Goal: Navigation & Orientation: Find specific page/section

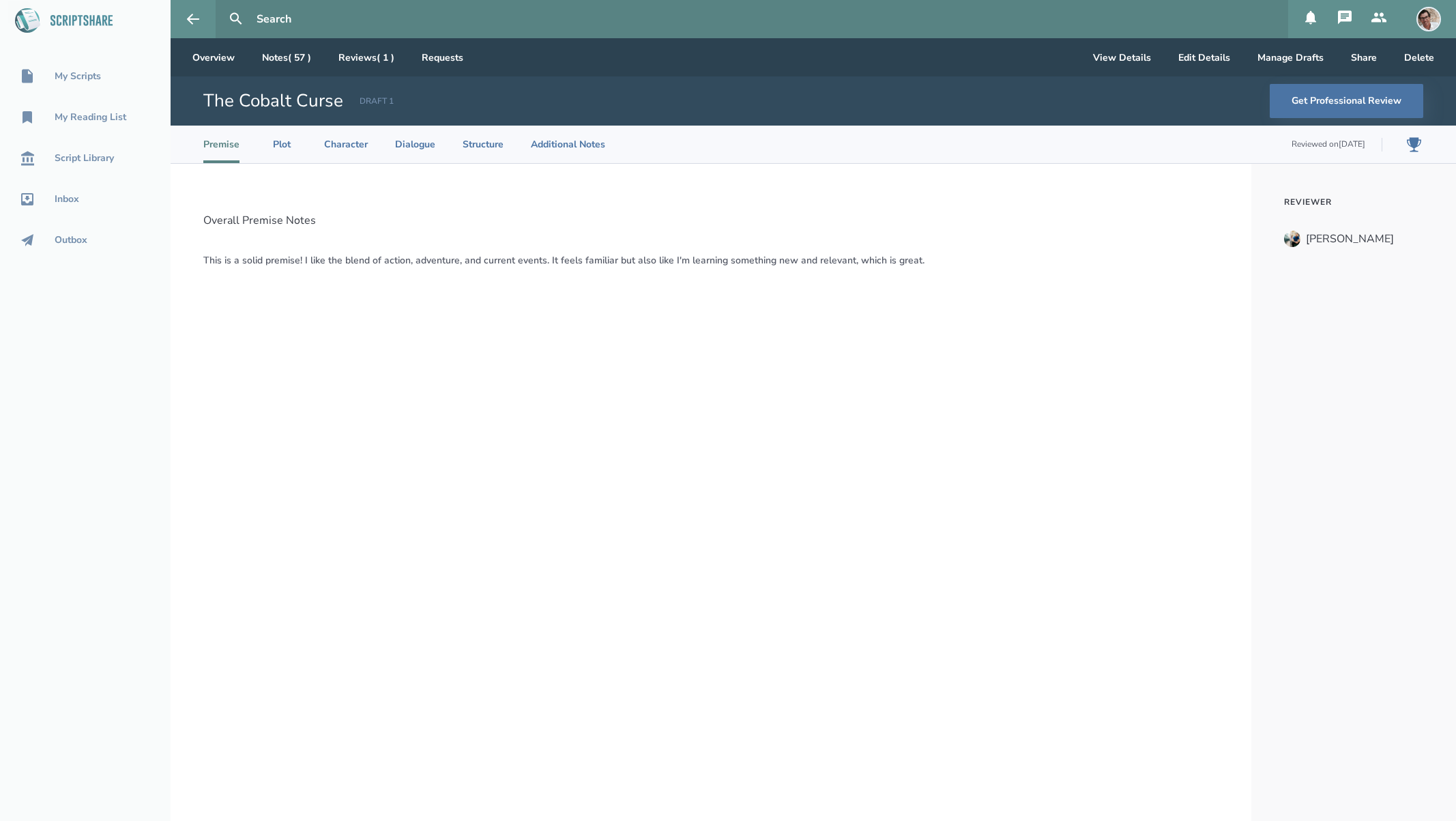
click at [711, 236] on div "Overall Premise Notes This is a solid premise! I like the blend of action, adve…" at bounding box center [711, 492] width 1080 height 657
click at [1277, 52] on button "Manage Drafts" at bounding box center [1290, 58] width 88 height 38
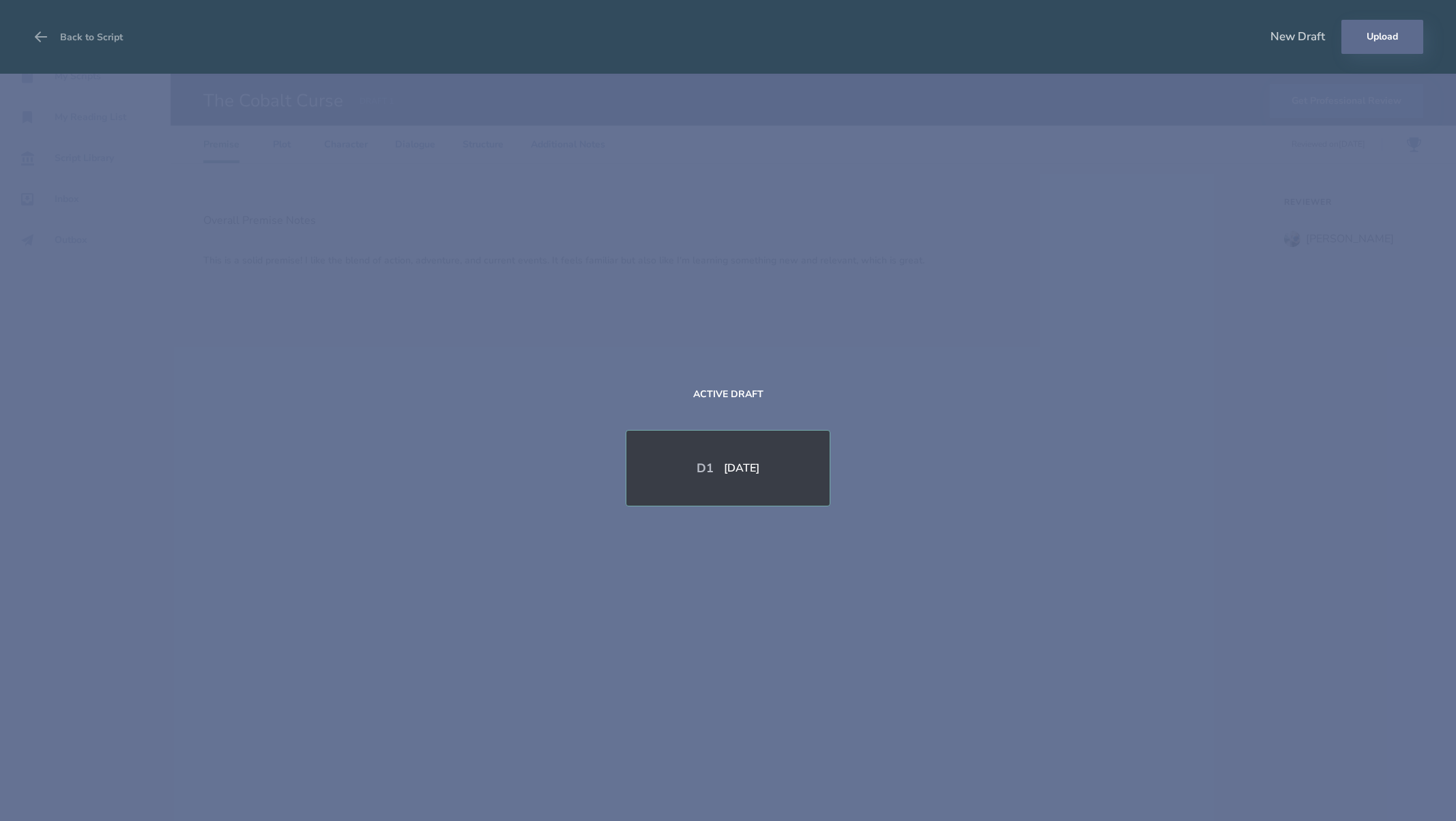
click at [1387, 38] on button "Upload" at bounding box center [1382, 37] width 82 height 34
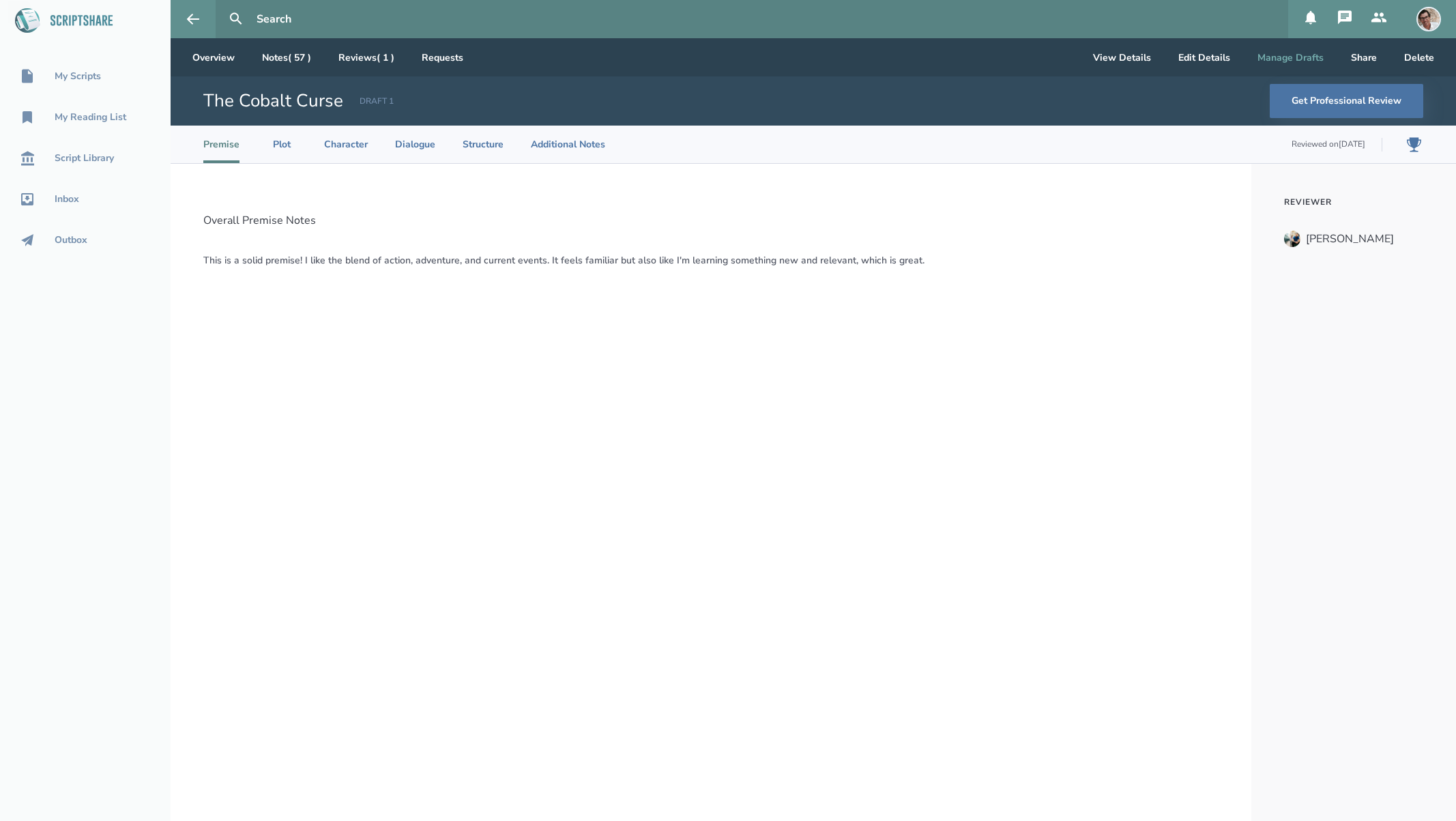
click at [1267, 58] on button "Manage Drafts" at bounding box center [1290, 58] width 88 height 38
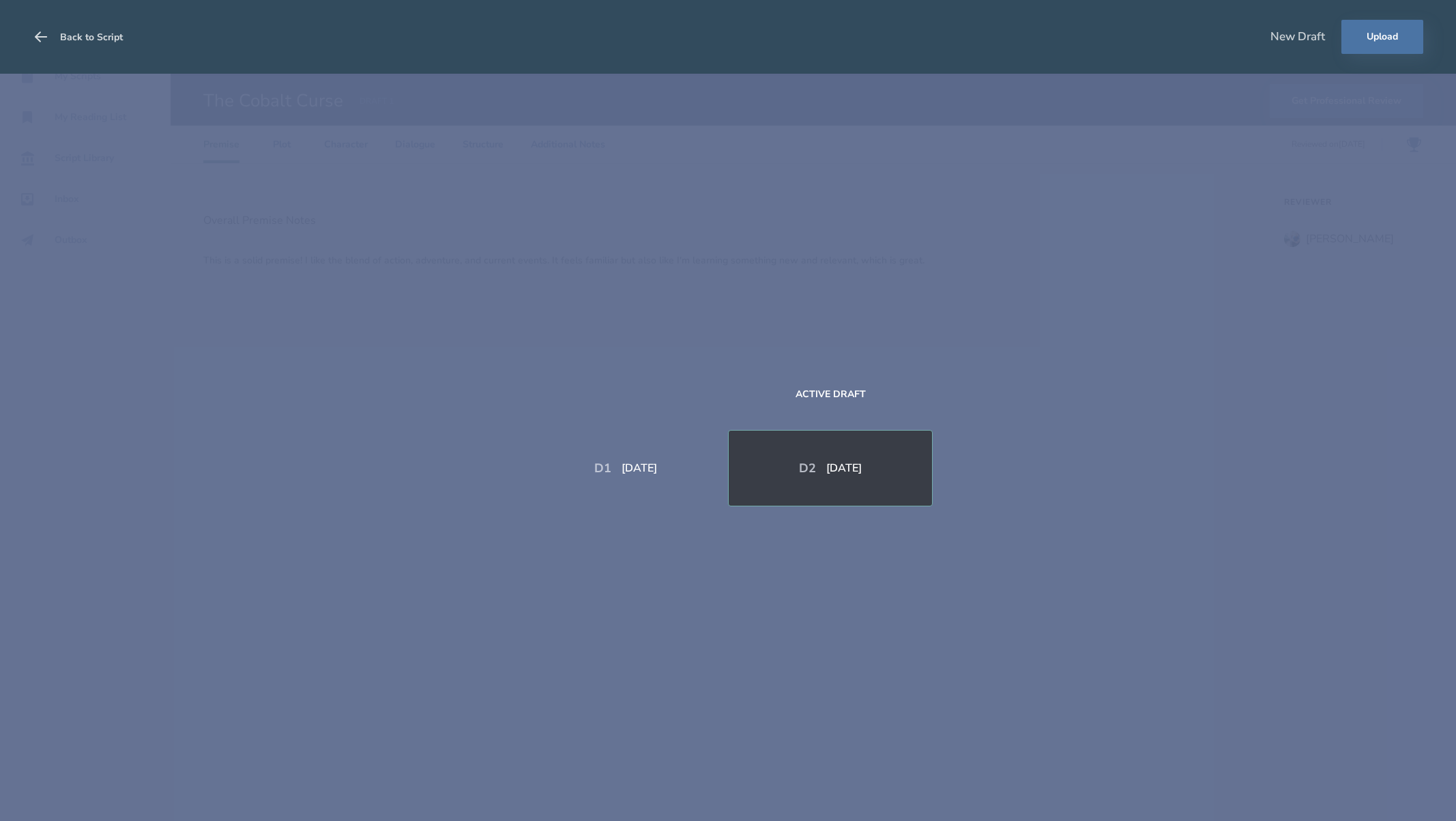
click at [63, 34] on button "Back to Script" at bounding box center [77, 37] width 90 height 38
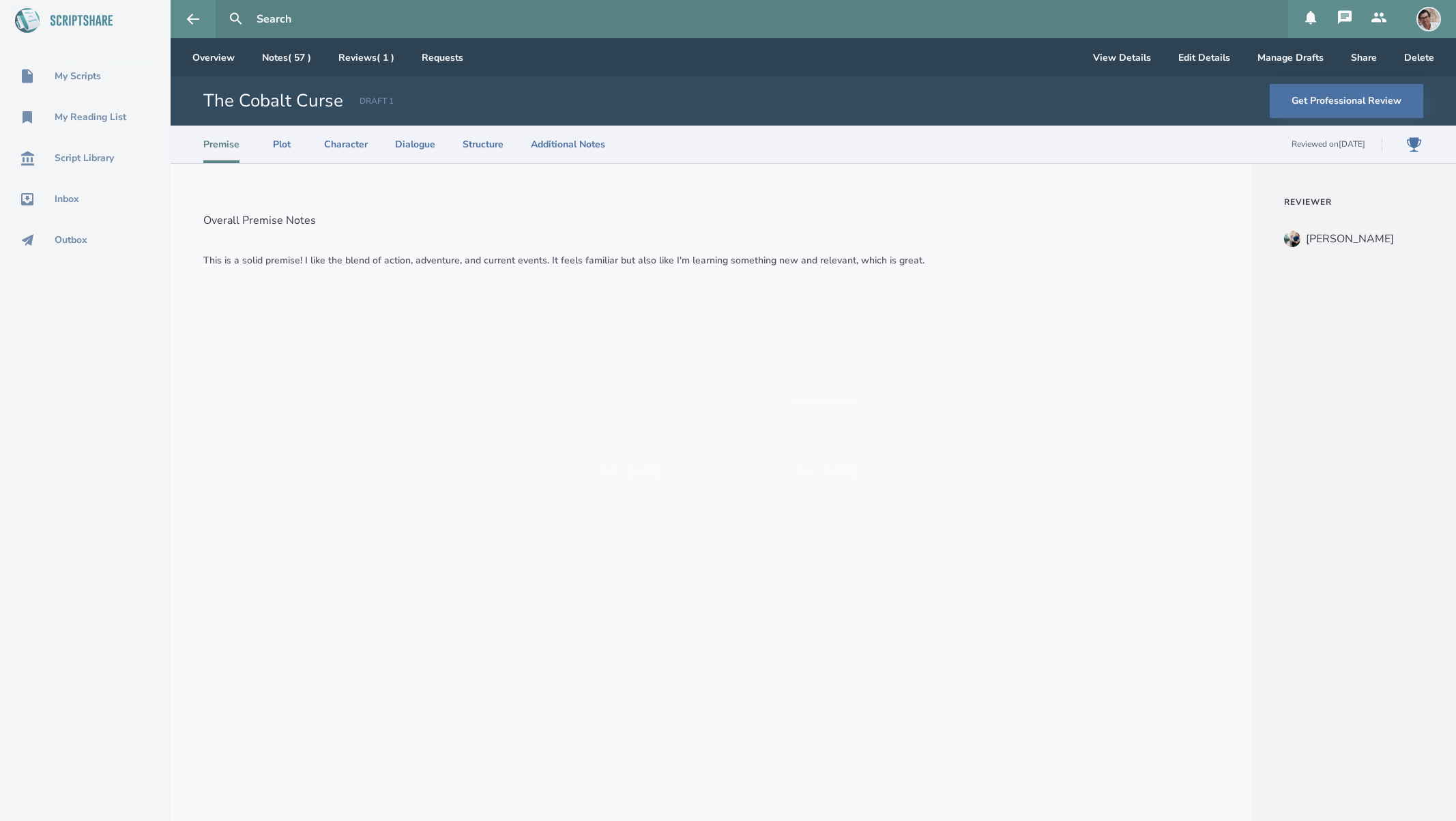
click at [72, 78] on button "Back to Script" at bounding box center [109, 61] width 86 height 36
click at [72, 78] on div "My Scripts" at bounding box center [77, 76] width 46 height 11
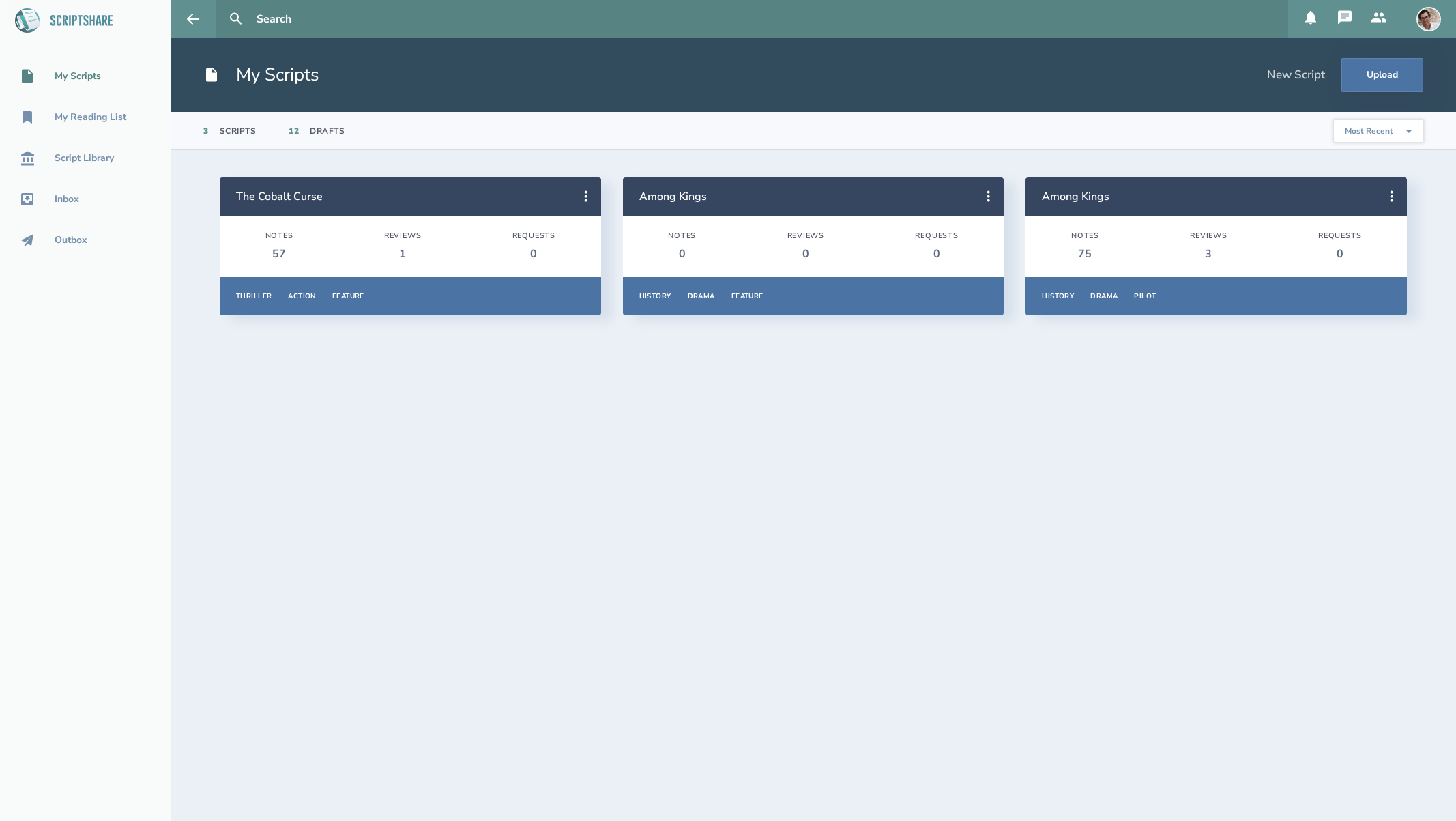
click at [226, 126] on div "Scripts" at bounding box center [238, 131] width 37 height 11
click at [1384, 128] on select "Most Recent Title Primary Genre Type Most Popular" at bounding box center [1378, 131] width 89 height 22
click at [237, 134] on div "Scripts" at bounding box center [238, 131] width 37 height 11
click at [583, 193] on icon at bounding box center [586, 196] width 16 height 16
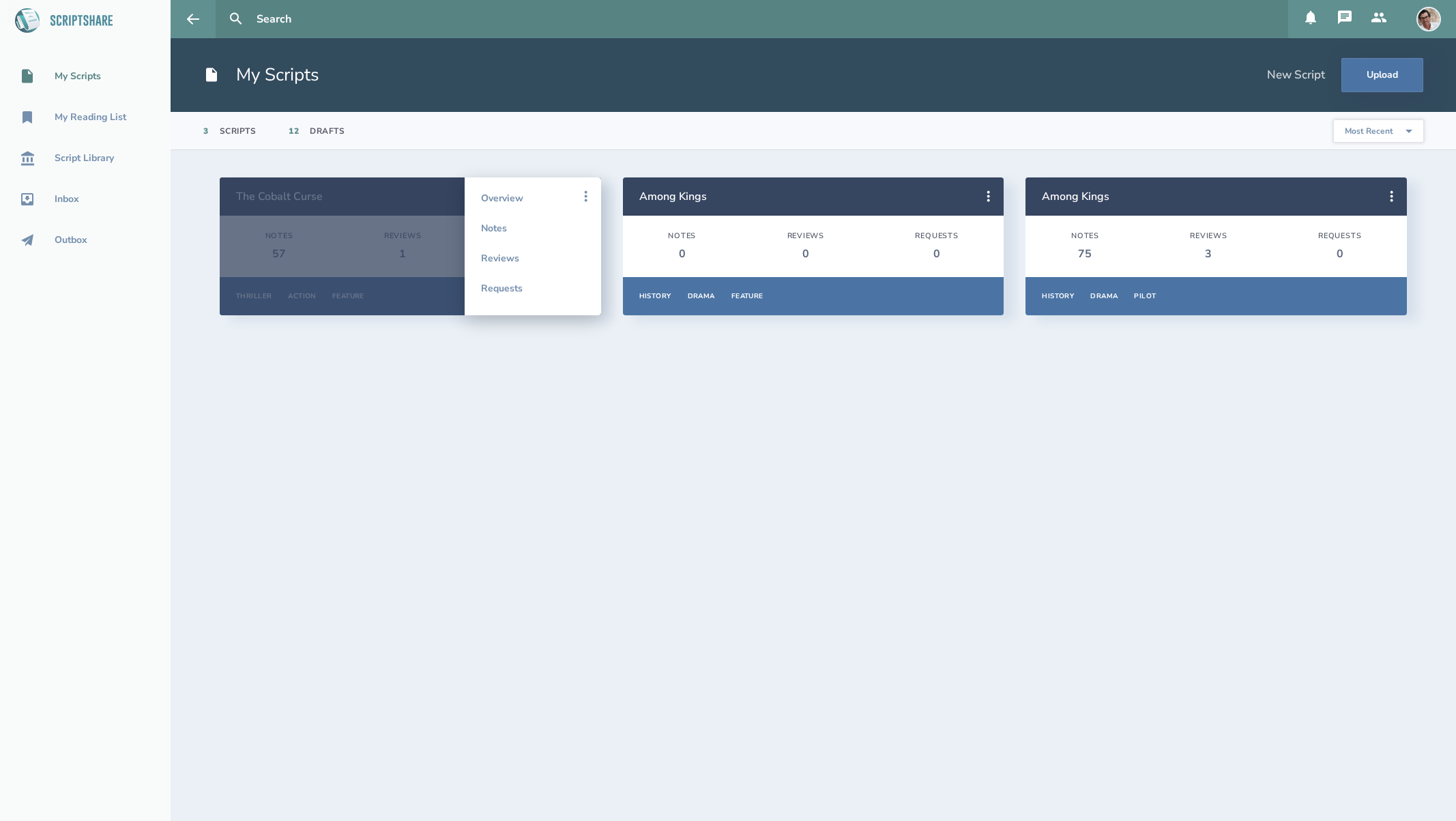
click at [633, 137] on section "3 Scripts 12 Drafts Most Recent Title Primary Genre Type Most Popular" at bounding box center [813, 131] width 1286 height 38
click at [1362, 80] on button "Upload" at bounding box center [1382, 75] width 82 height 34
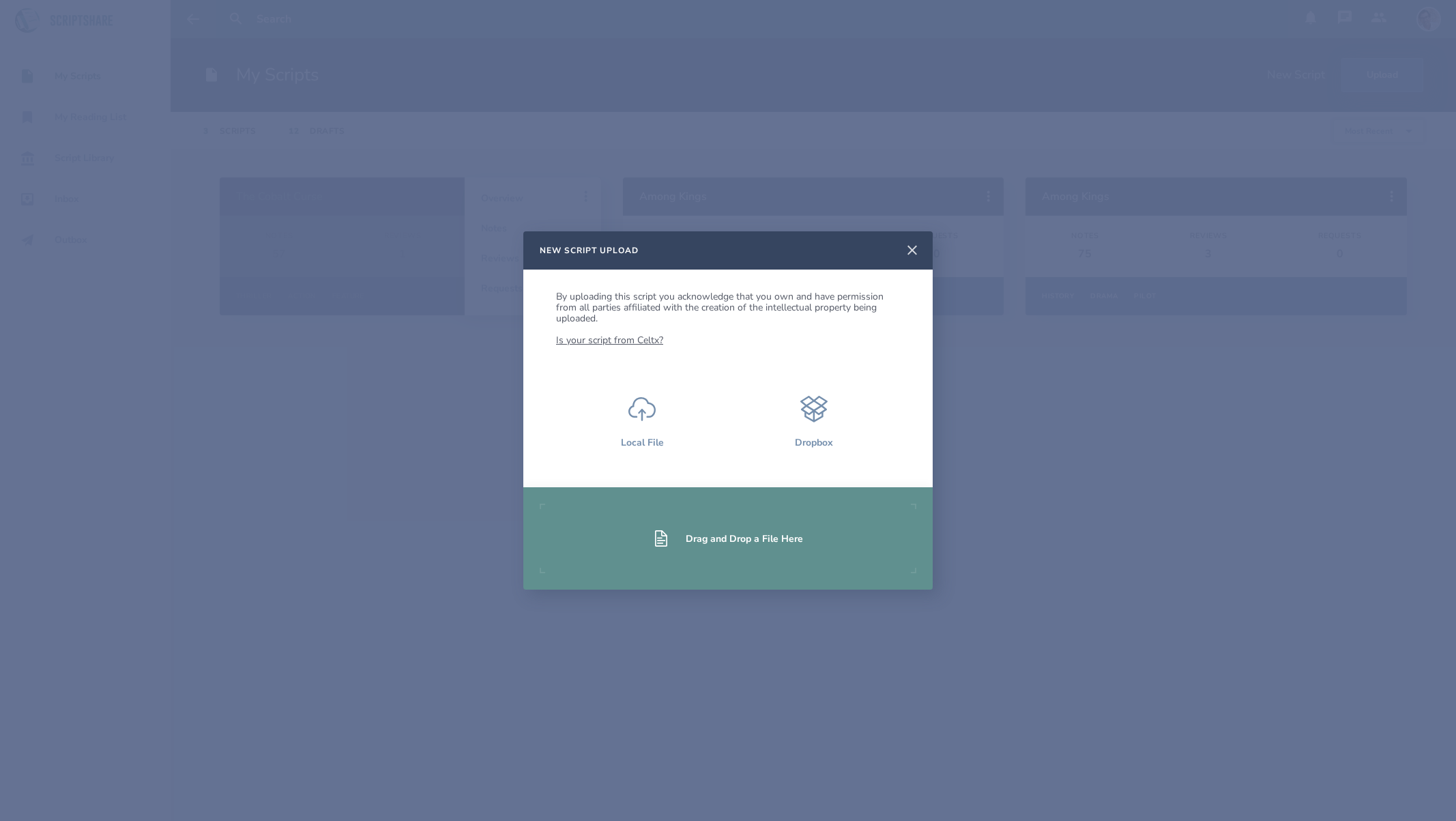
click at [908, 254] on icon at bounding box center [912, 250] width 16 height 16
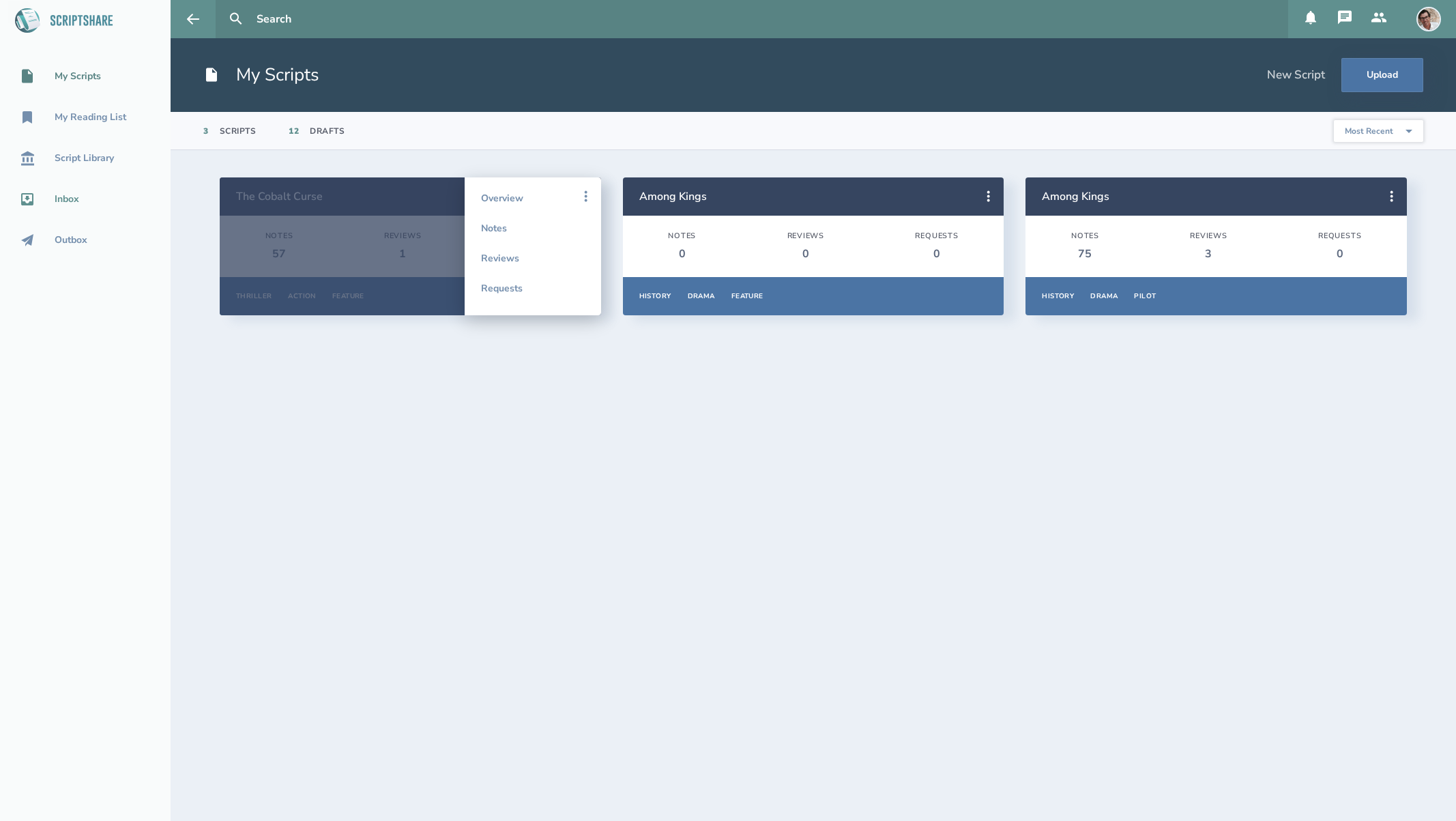
click at [66, 202] on div "Inbox" at bounding box center [66, 199] width 24 height 11
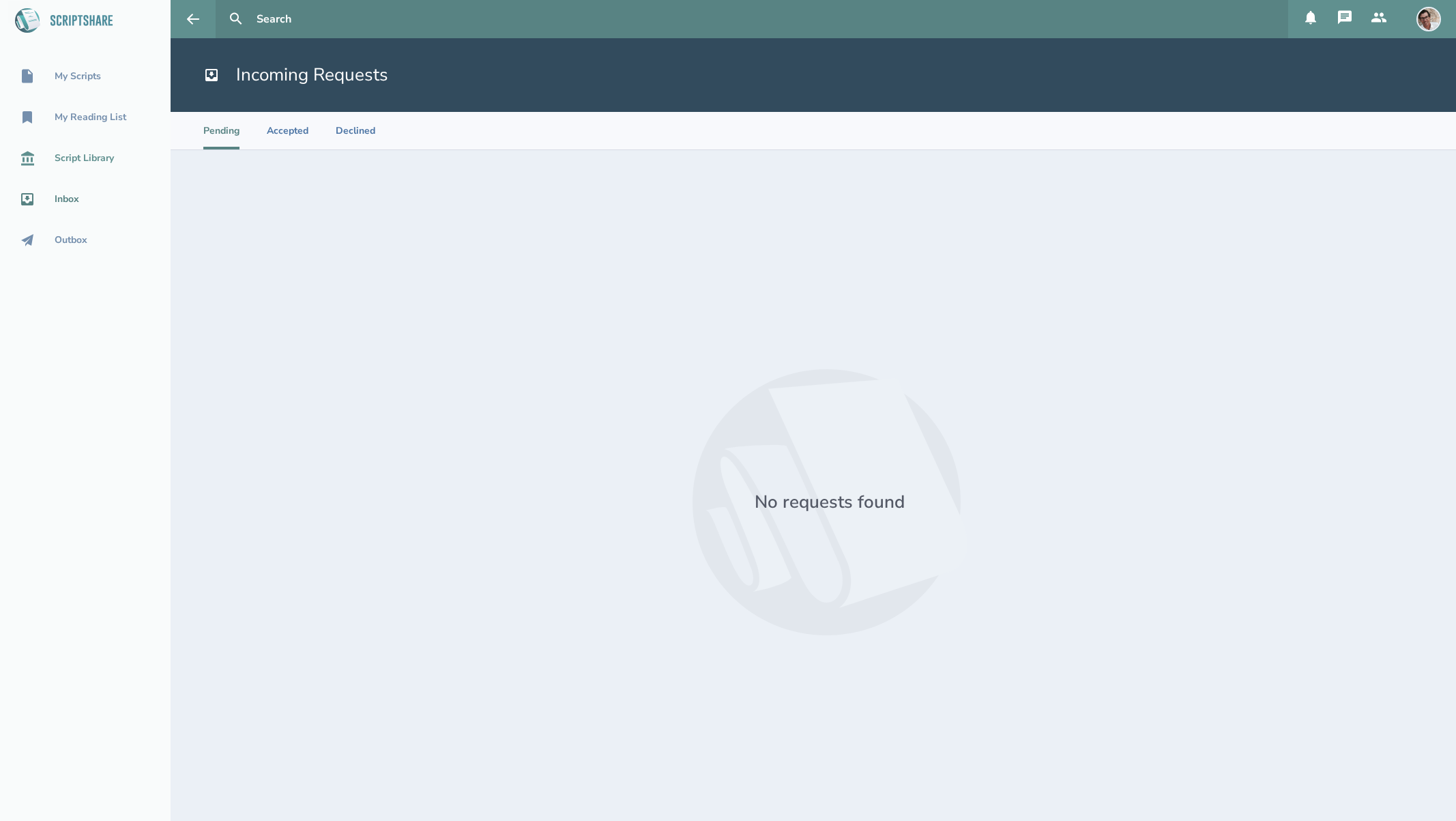
click at [75, 161] on div "Script Library" at bounding box center [84, 158] width 59 height 11
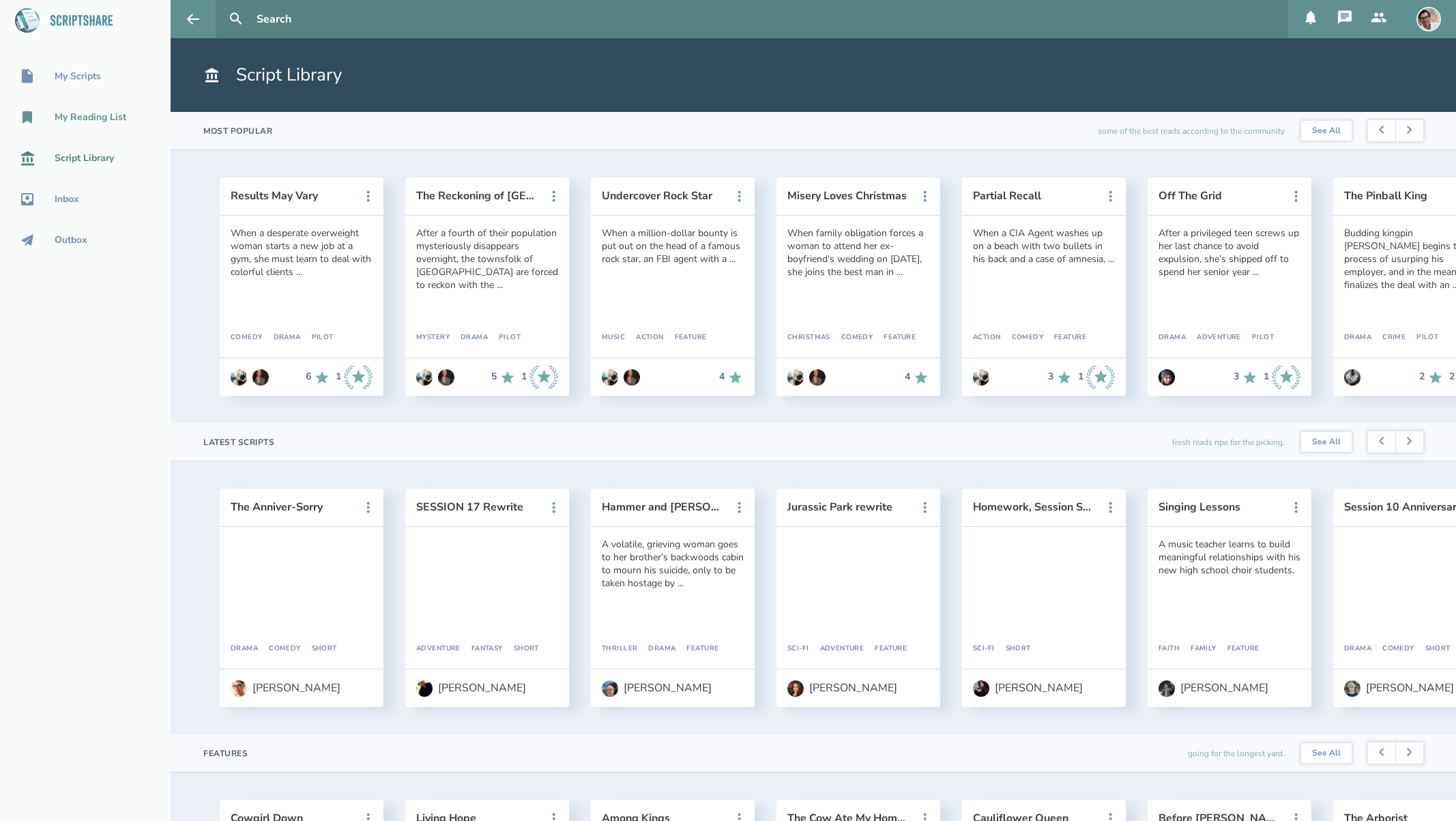
click at [81, 120] on div "My Reading List" at bounding box center [90, 117] width 72 height 11
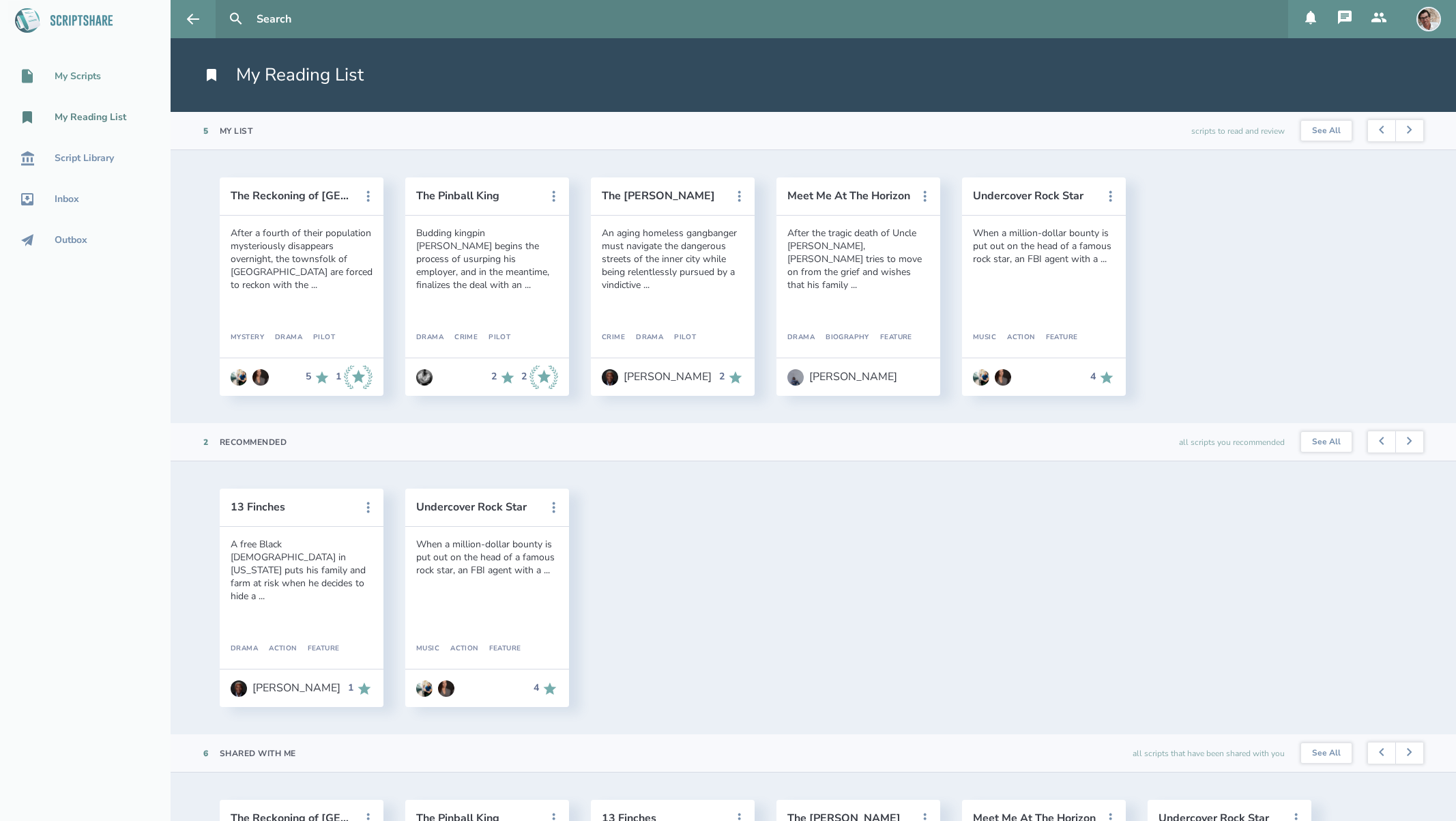
click at [79, 78] on div "My Scripts" at bounding box center [77, 76] width 46 height 11
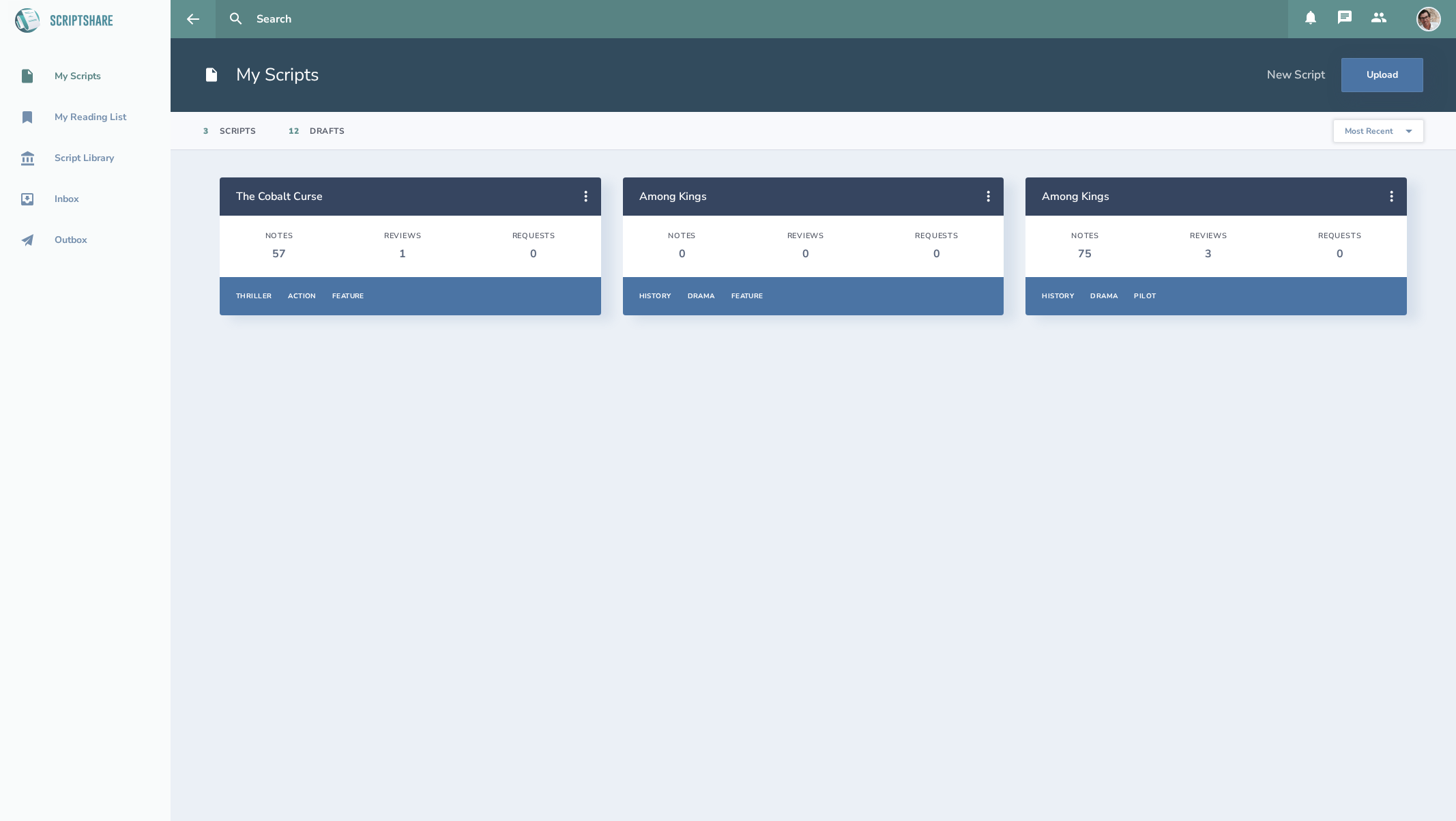
click at [1428, 17] on img at bounding box center [1428, 18] width 24 height 24
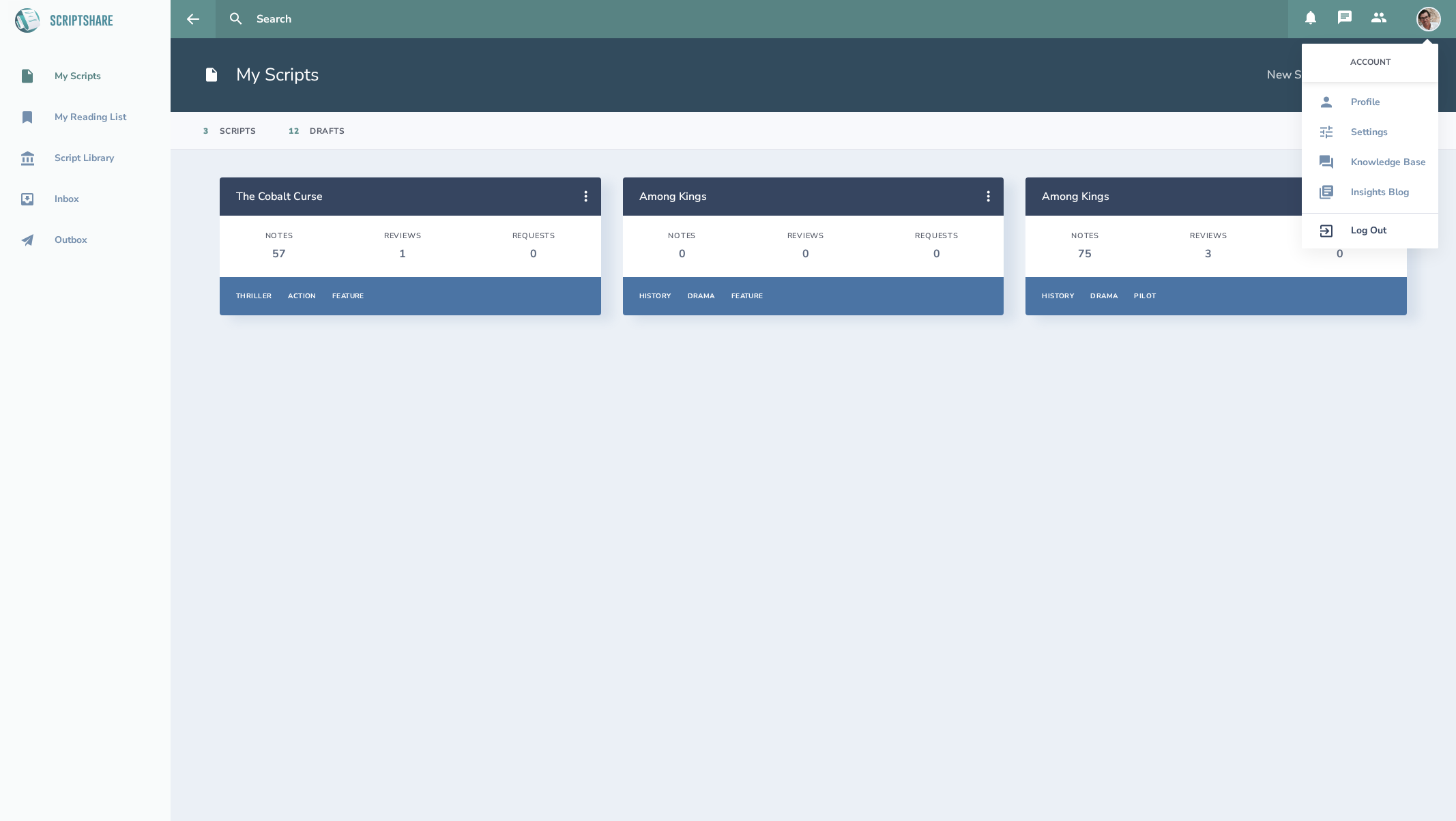
click at [1223, 68] on header "My Scripts New Script Upload" at bounding box center [813, 75] width 1286 height 74
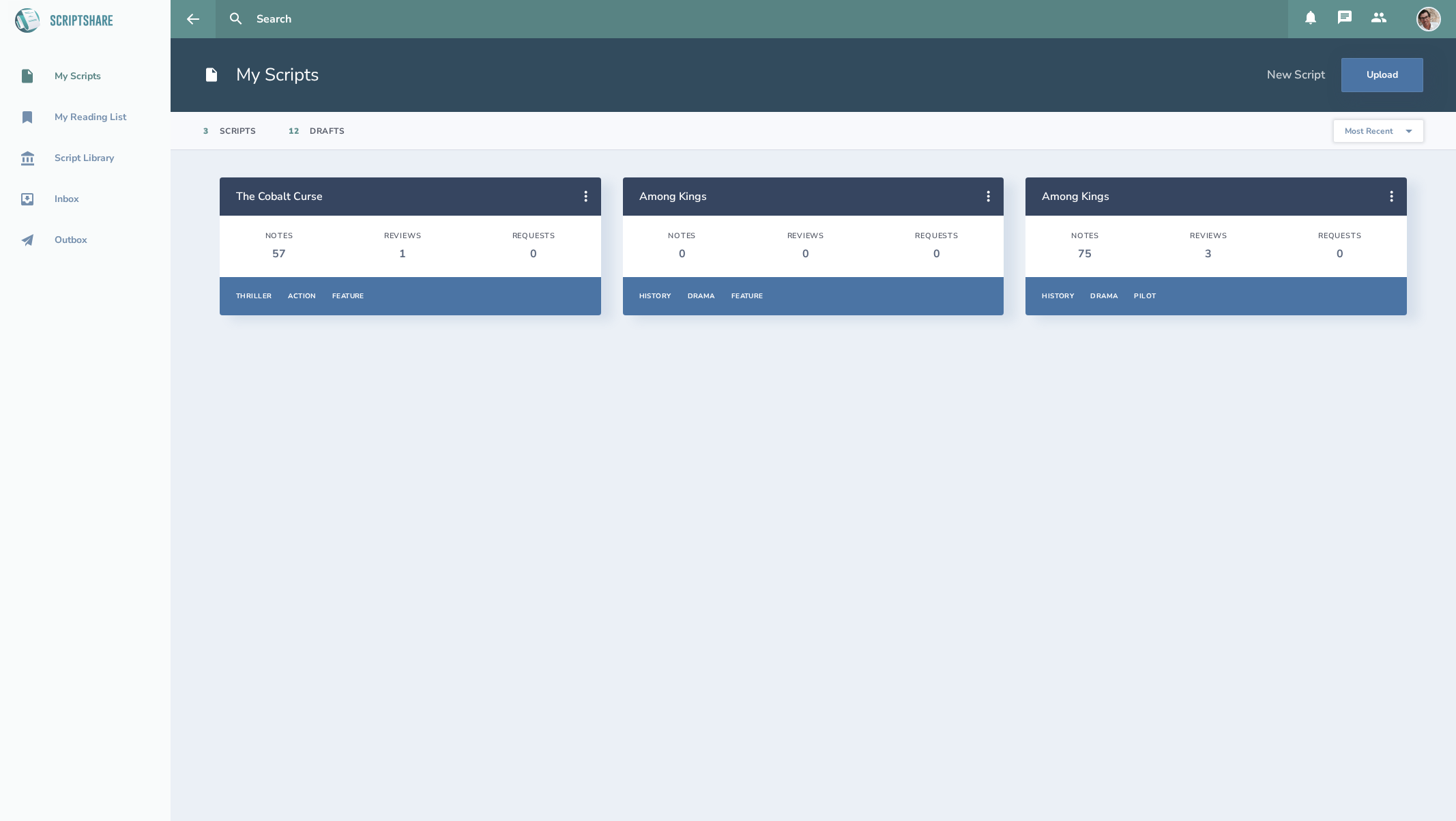
click at [1385, 20] on icon at bounding box center [1379, 17] width 15 height 10
click at [1229, 63] on header "My Scripts New Script Upload" at bounding box center [813, 75] width 1286 height 74
click at [1346, 19] on icon at bounding box center [1345, 17] width 13 height 13
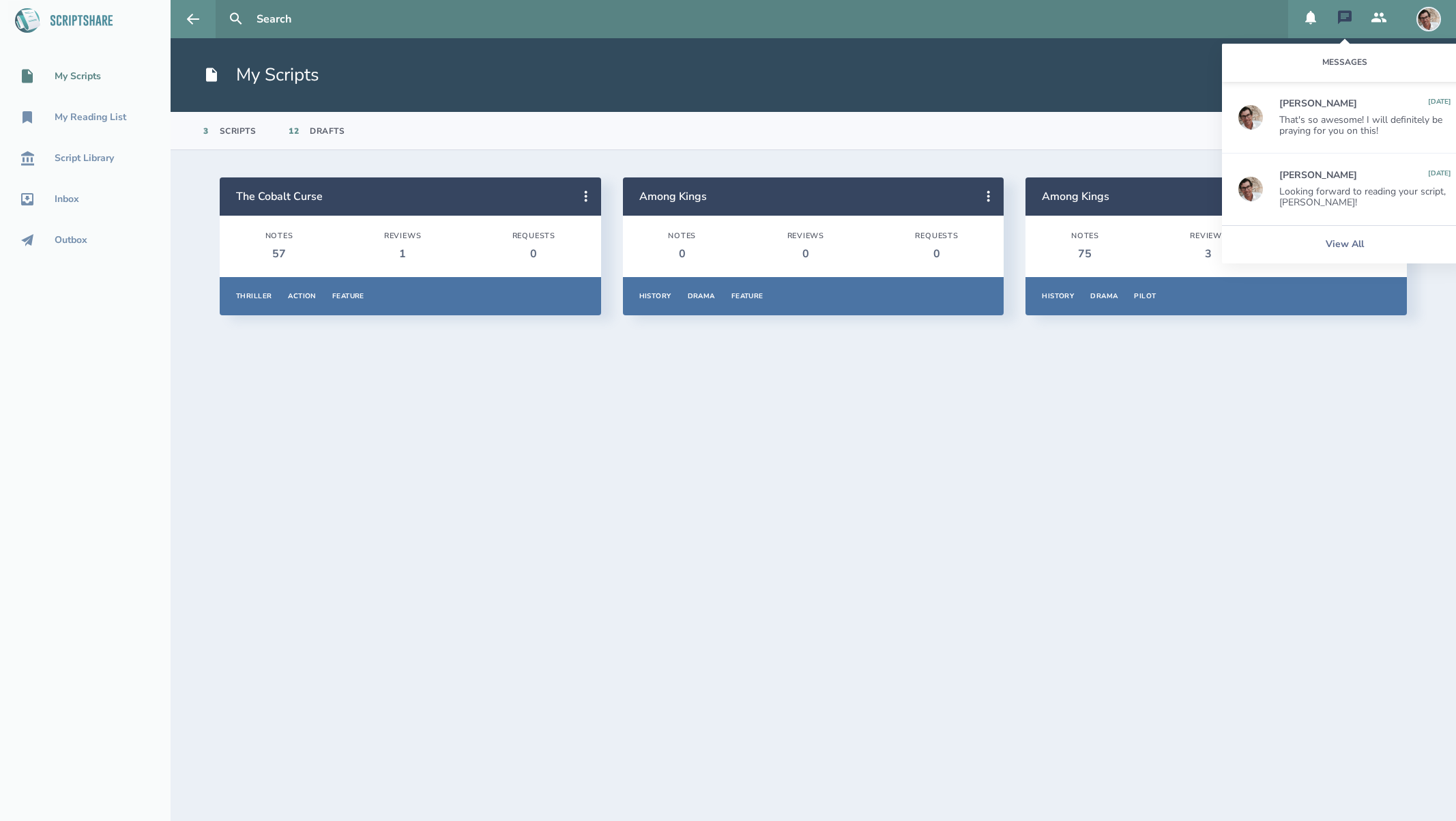
click at [1204, 76] on header "My Scripts New Script Upload" at bounding box center [813, 75] width 1286 height 74
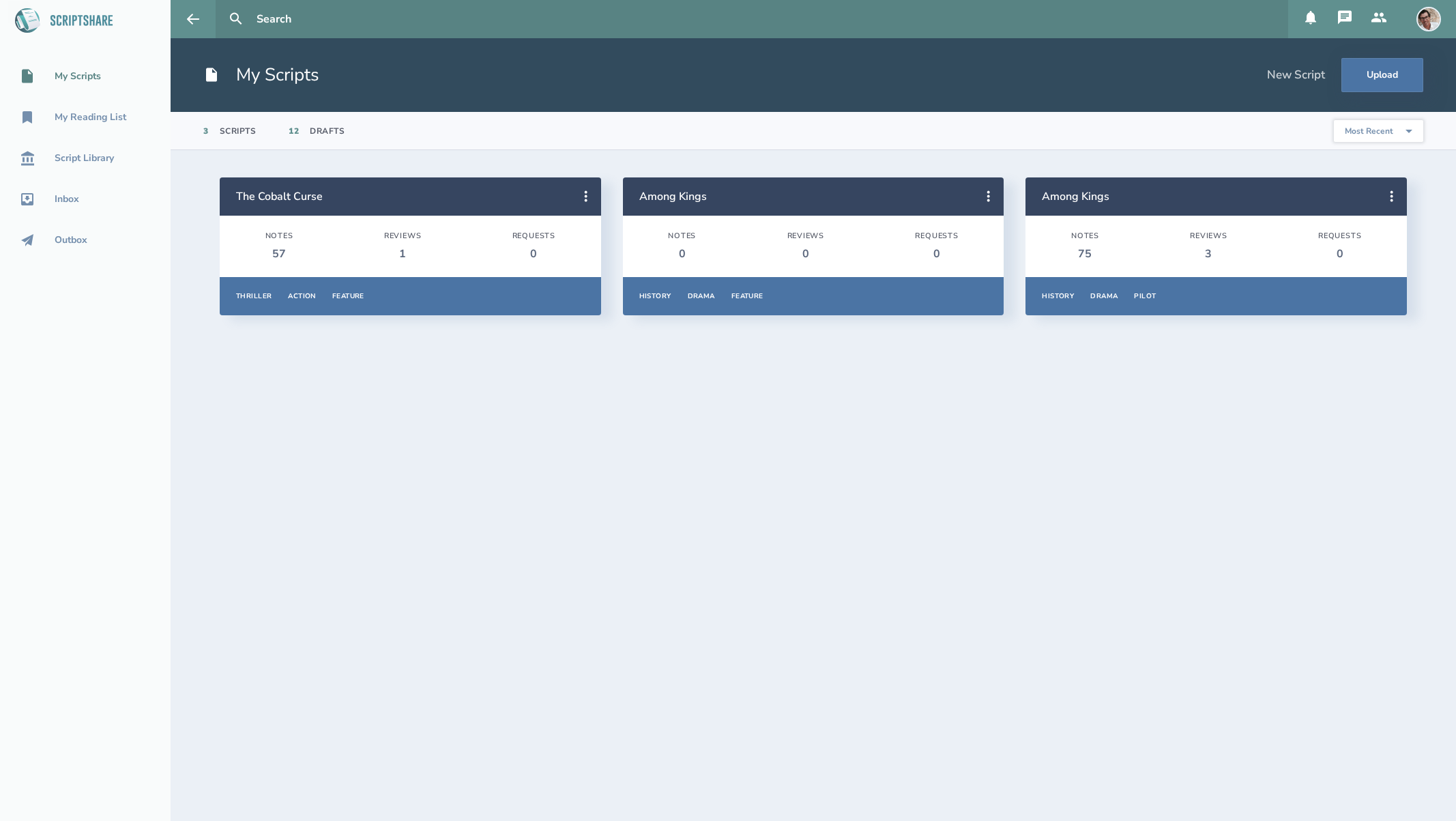
click at [1308, 77] on div "New Script" at bounding box center [1296, 75] width 58 height 15
click at [190, 21] on icon at bounding box center [193, 18] width 13 height 10
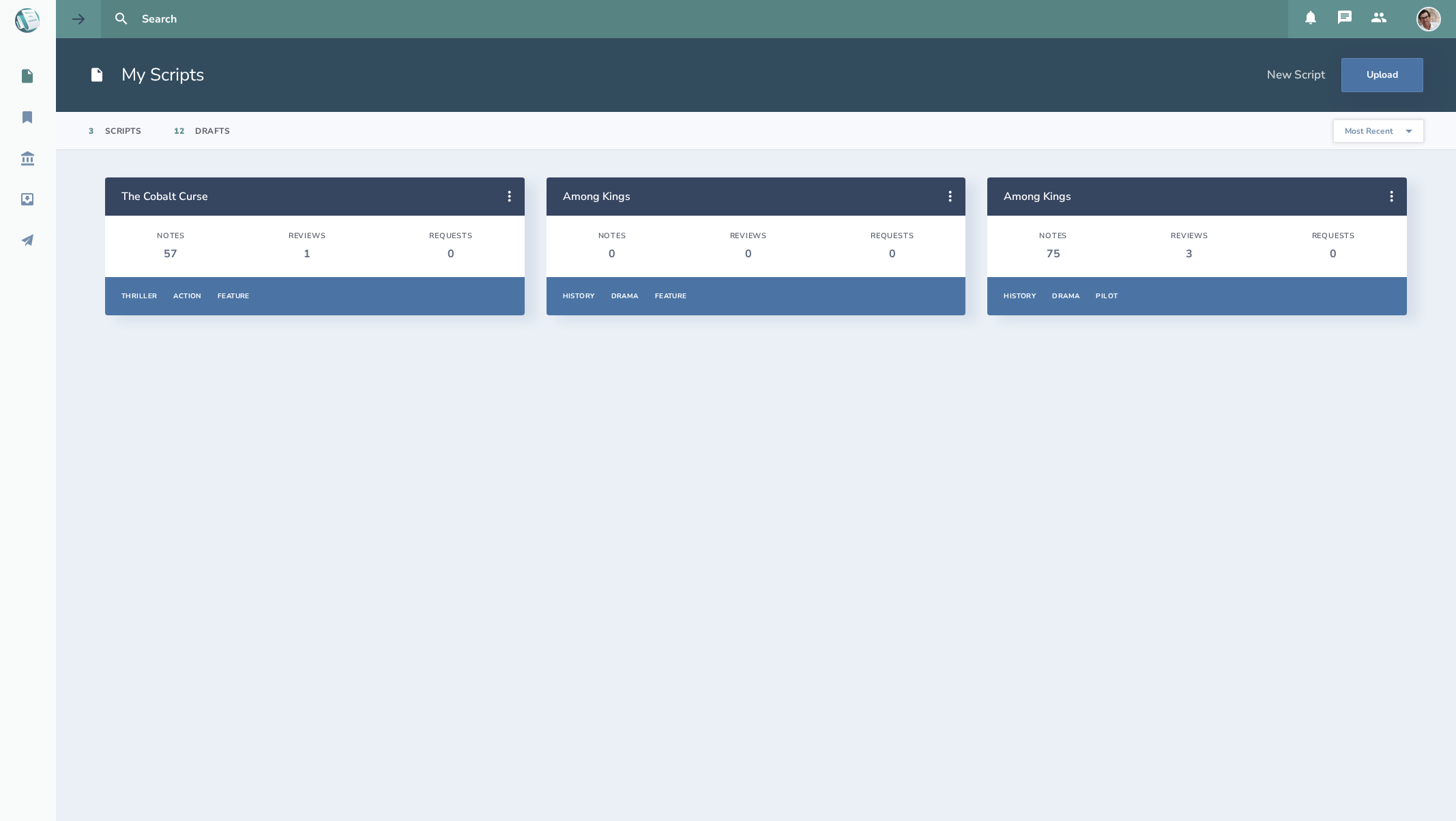
click at [190, 21] on input "text" at bounding box center [709, 19] width 1146 height 38
click at [513, 199] on icon at bounding box center [509, 196] width 16 height 16
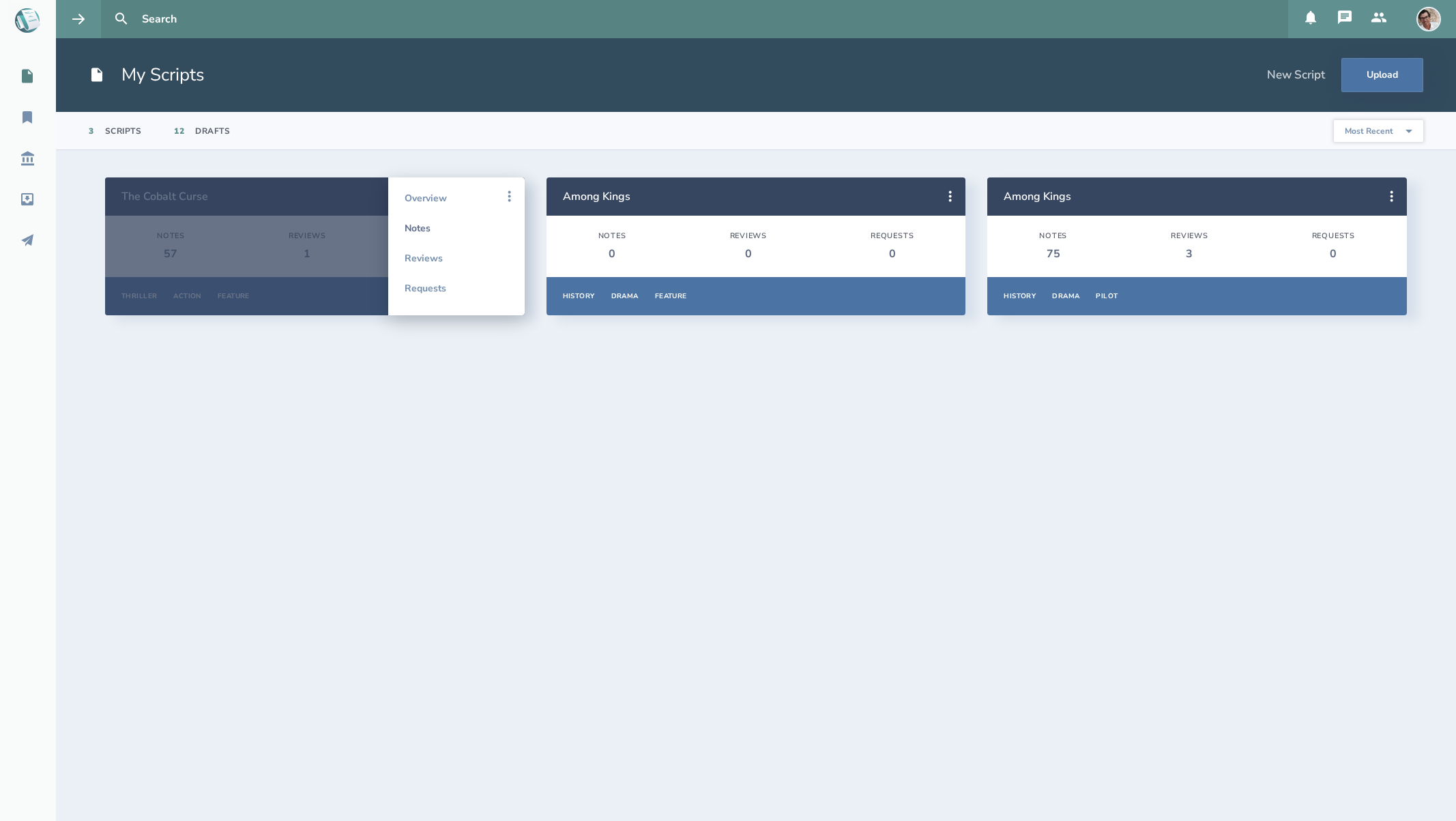
click at [427, 226] on link "Notes" at bounding box center [456, 227] width 104 height 30
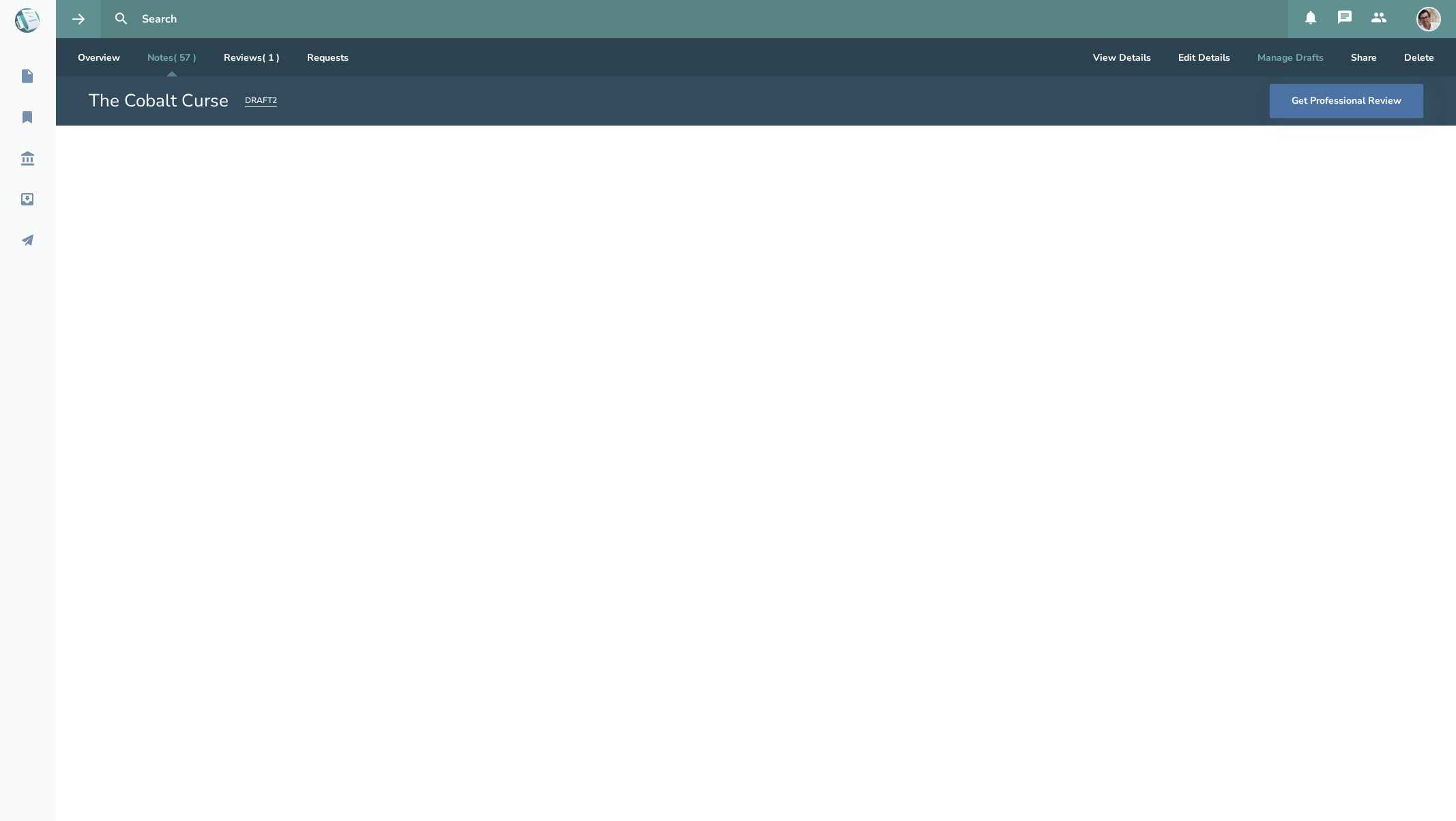
click at [1307, 63] on button "Manage Drafts" at bounding box center [1290, 58] width 88 height 38
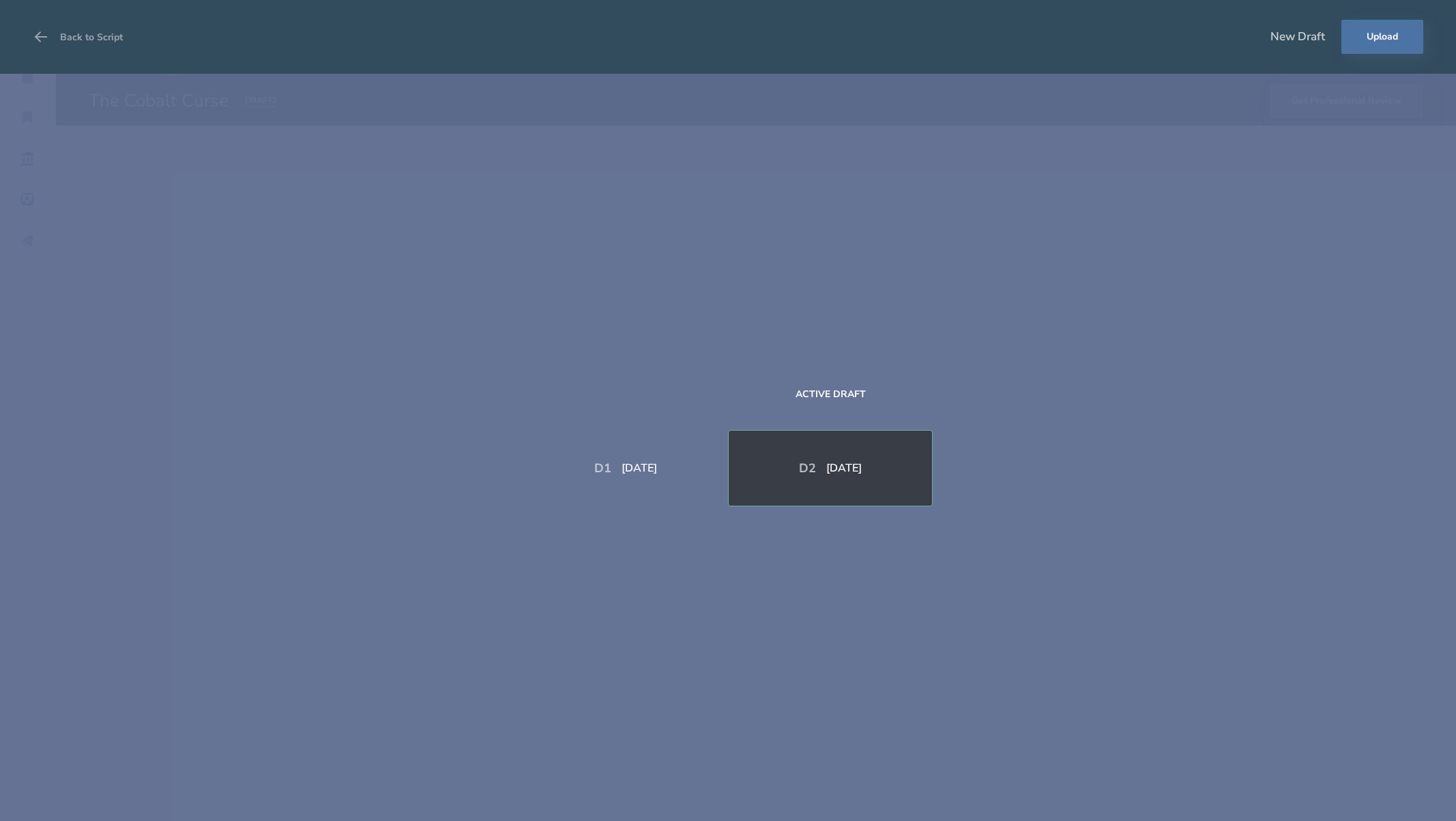
click at [1202, 184] on div "D 1 [DATE] Active Draft D 2 [DATE]" at bounding box center [728, 447] width 1456 height 747
click at [836, 468] on div "[DATE]" at bounding box center [844, 468] width 35 height 11
click at [61, 40] on button "Back to Script" at bounding box center [77, 37] width 90 height 38
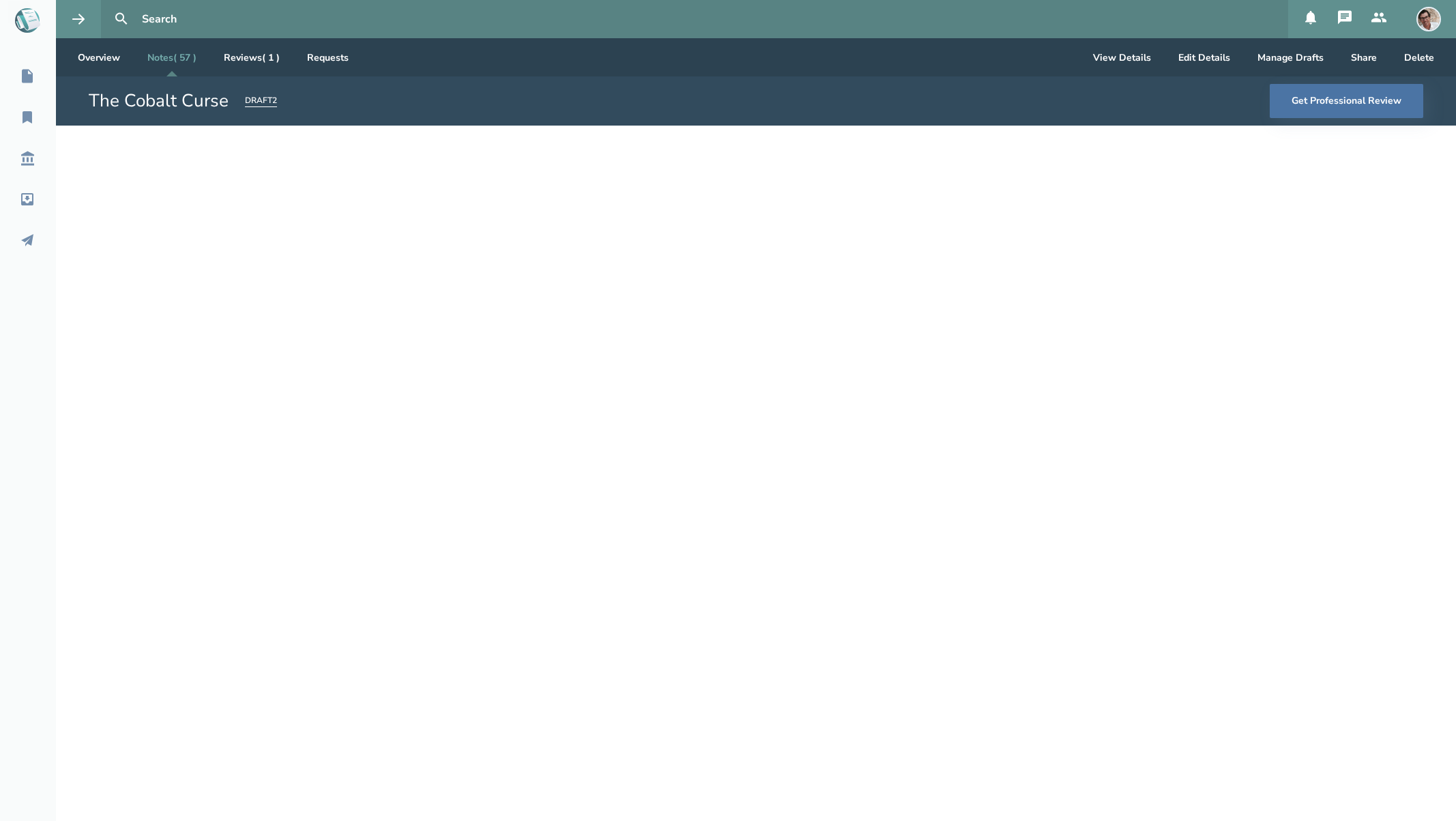
click at [228, 147] on div "D 1 [DATE] Active Draft D 2 [DATE]" at bounding box center [728, 452] width 1384 height 710
